Goal: Task Accomplishment & Management: Manage account settings

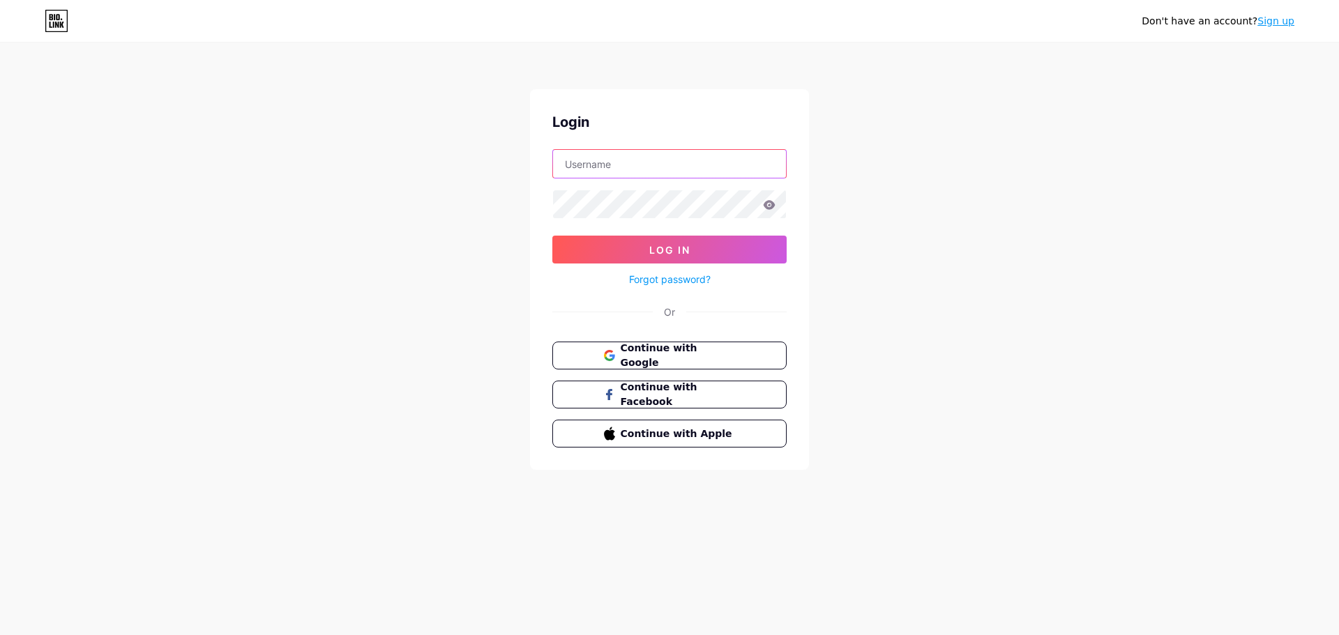
click at [682, 164] on input "text" at bounding box center [669, 164] width 233 height 28
type input "[EMAIL_ADDRESS][DOMAIN_NAME]"
click at [726, 243] on button "Log In" at bounding box center [669, 250] width 234 height 28
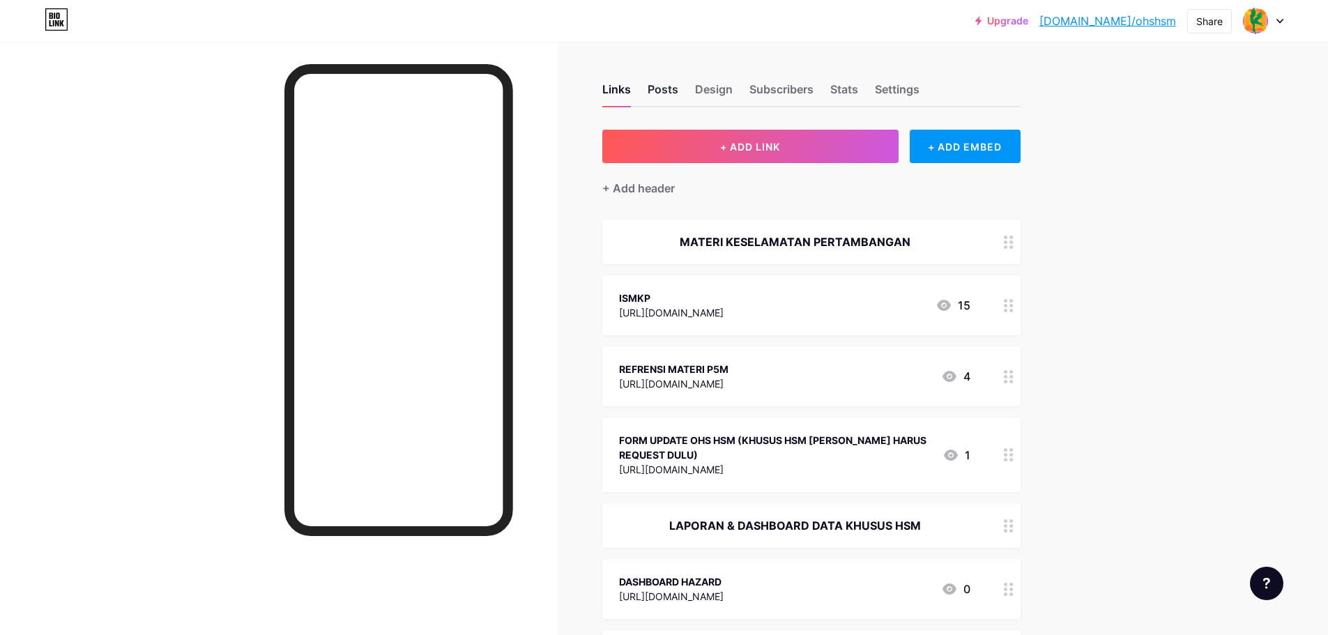
click at [675, 84] on div "Posts" at bounding box center [663, 93] width 31 height 25
click at [707, 89] on div "Design" at bounding box center [714, 93] width 38 height 25
click at [771, 89] on div "Subscribers" at bounding box center [782, 93] width 64 height 25
click at [856, 87] on div "Stats" at bounding box center [845, 93] width 28 height 25
click at [909, 82] on div "Settings" at bounding box center [897, 93] width 45 height 25
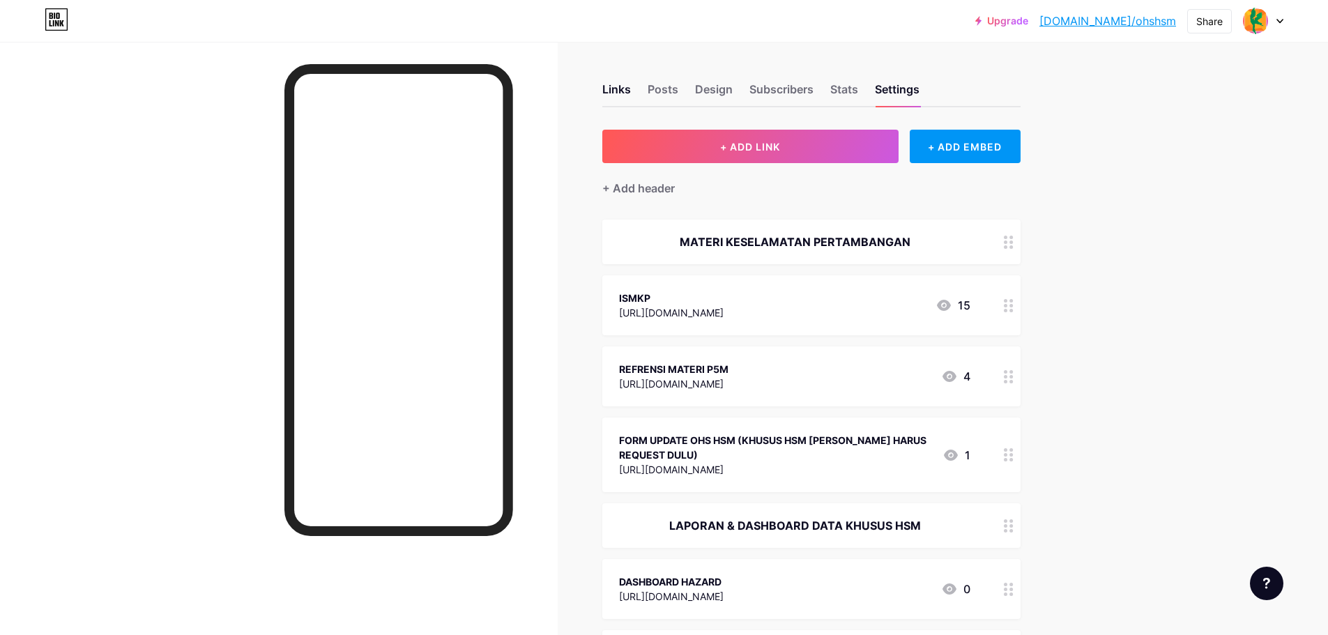
click at [651, 94] on div "Links Posts Design Subscribers Stats Settings" at bounding box center [811, 83] width 418 height 49
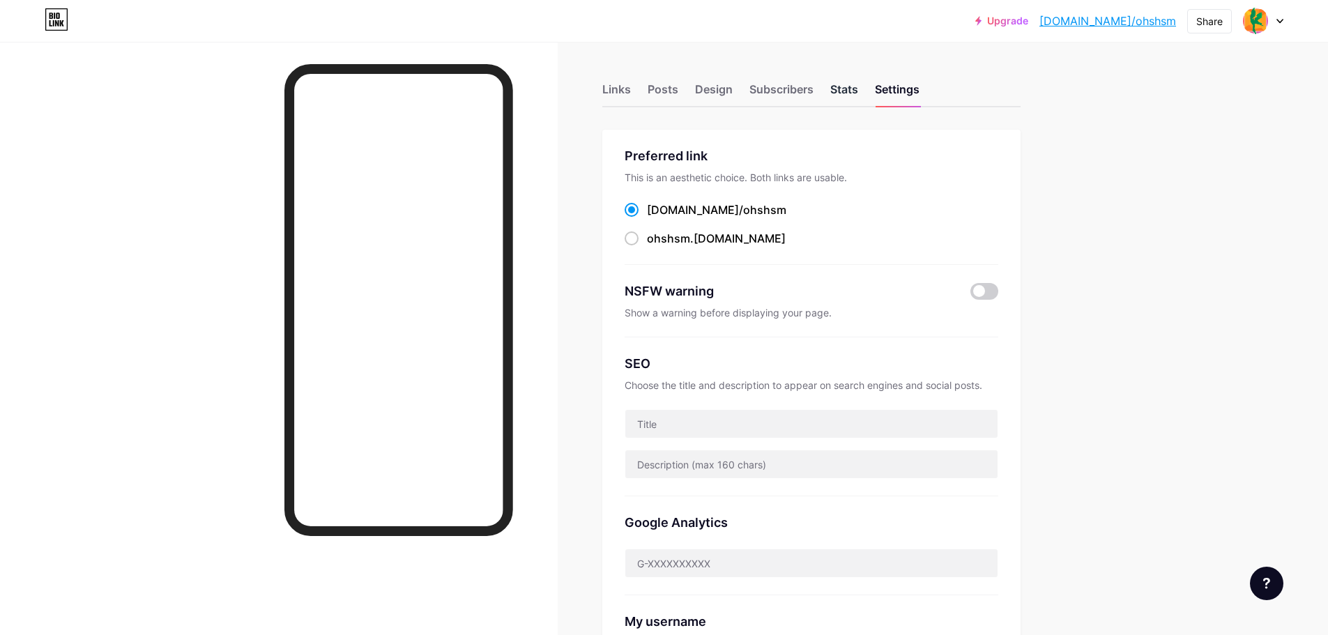
click at [841, 89] on div "Stats" at bounding box center [845, 93] width 28 height 25
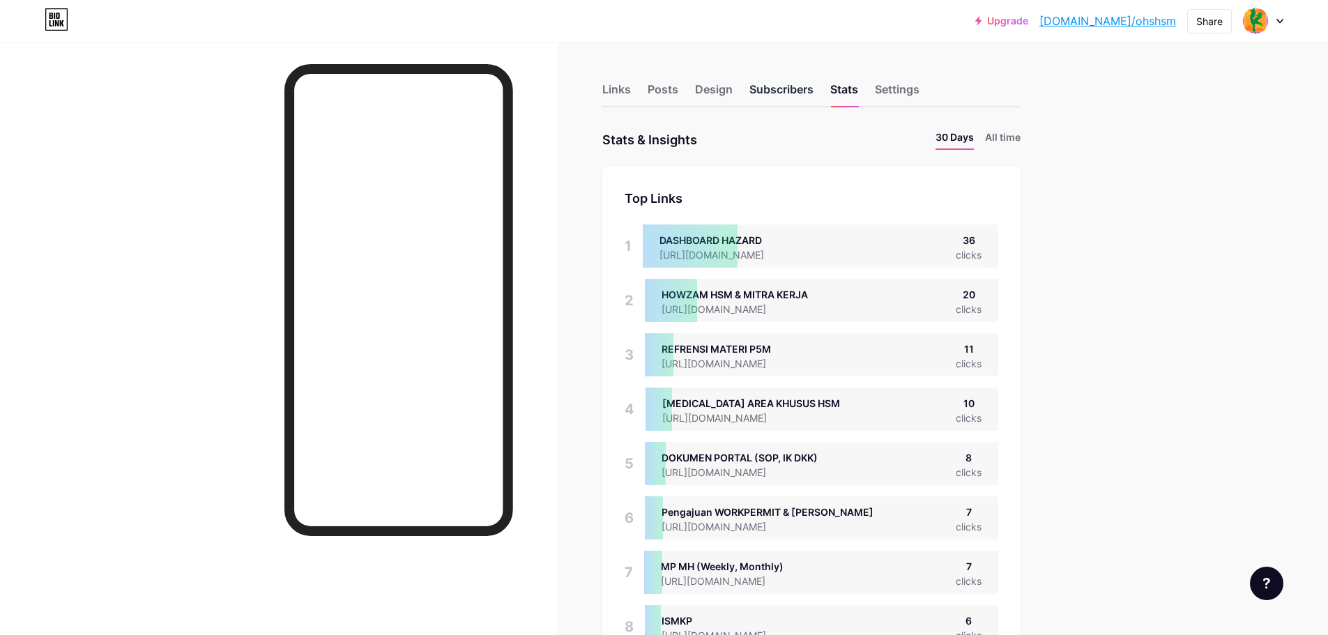
click at [782, 96] on div "Subscribers" at bounding box center [782, 93] width 64 height 25
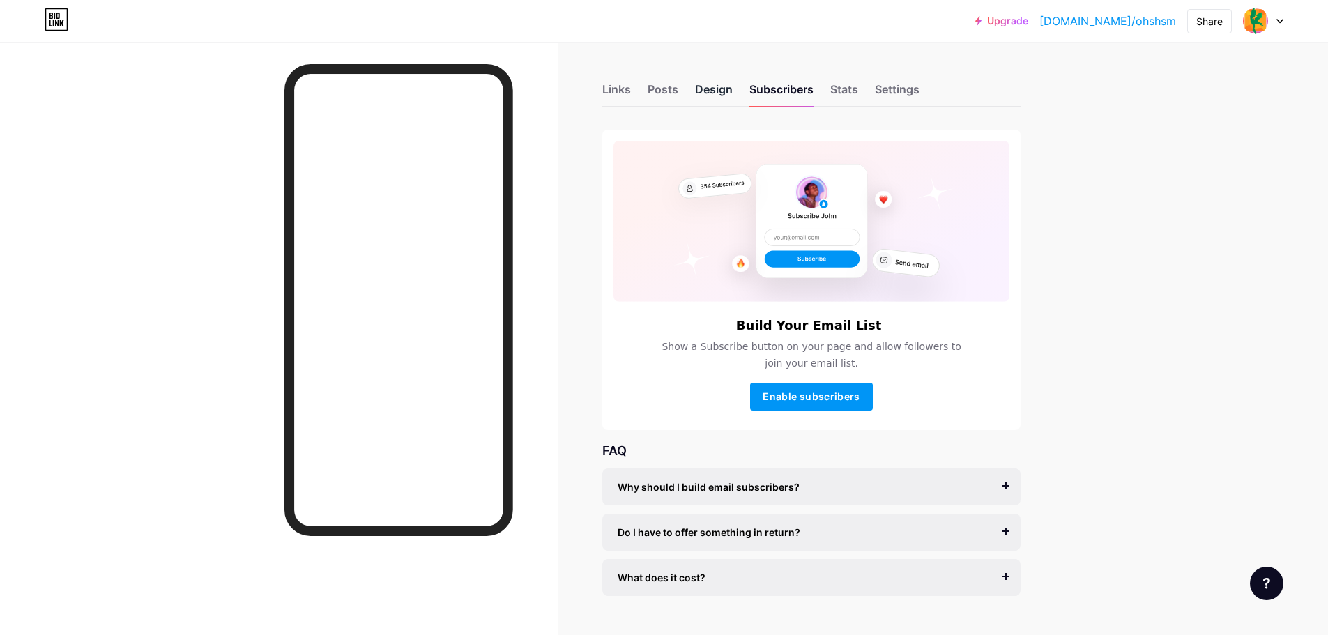
click at [724, 81] on div "Design" at bounding box center [714, 93] width 38 height 25
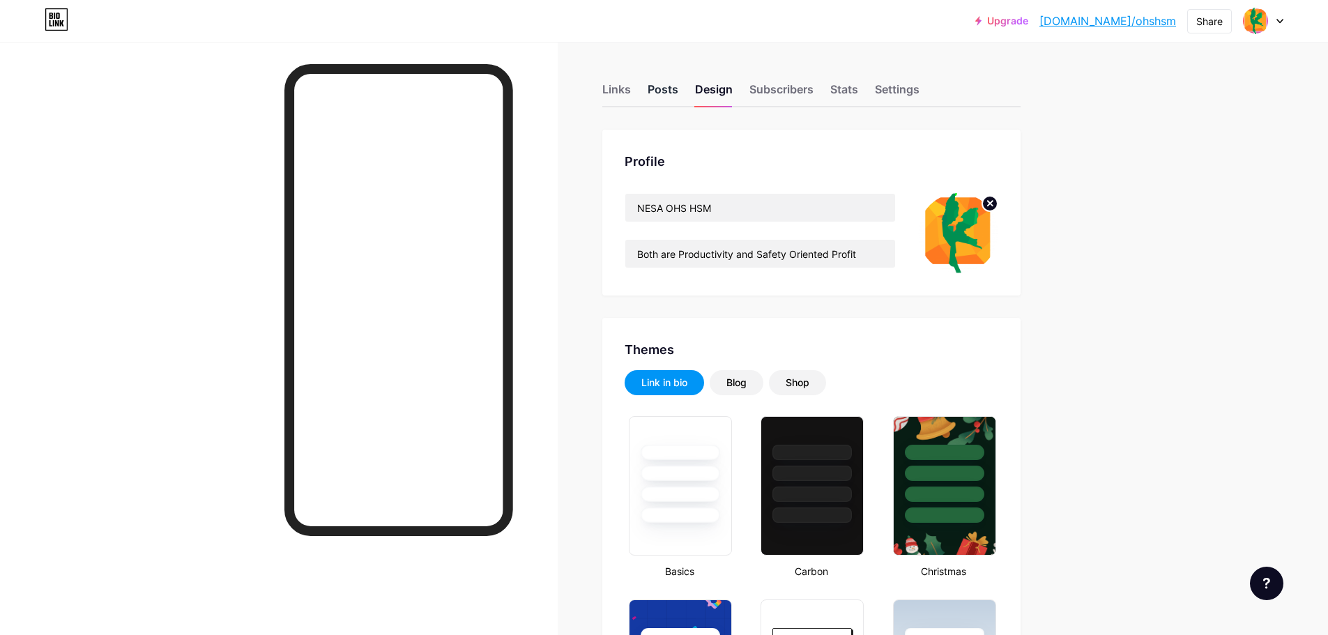
click at [662, 91] on div "Posts" at bounding box center [663, 93] width 31 height 25
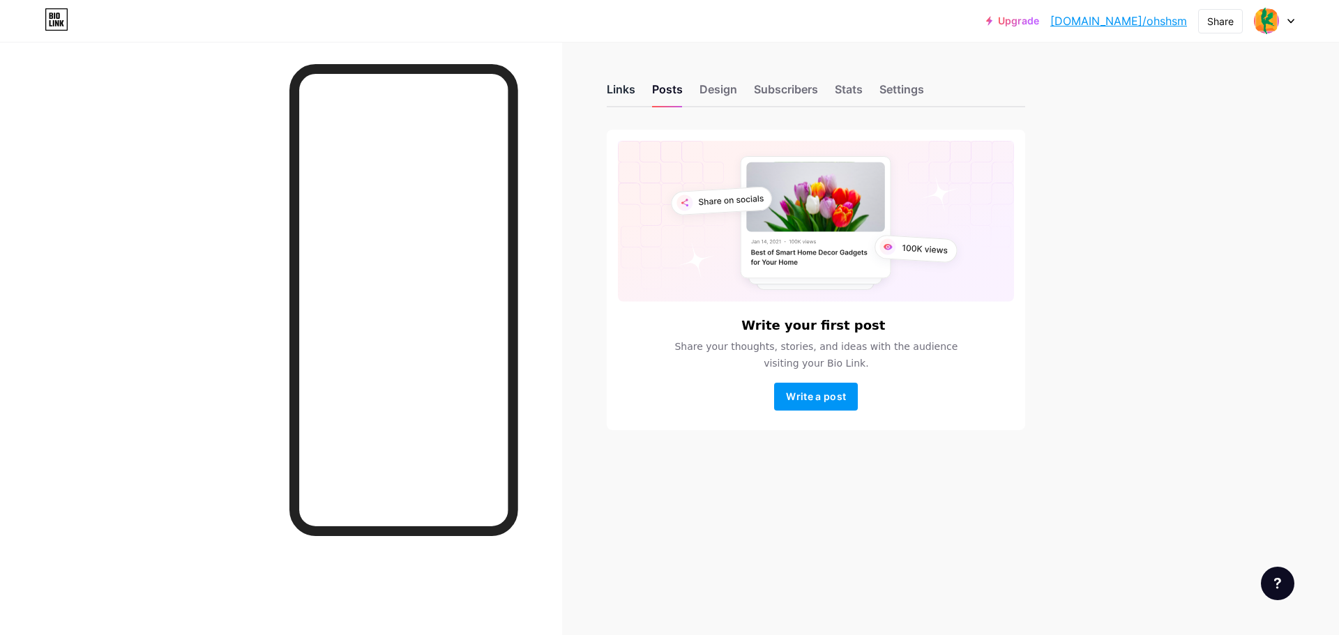
click at [626, 89] on div "Links" at bounding box center [621, 93] width 29 height 25
